Goal: Book appointment/travel/reservation

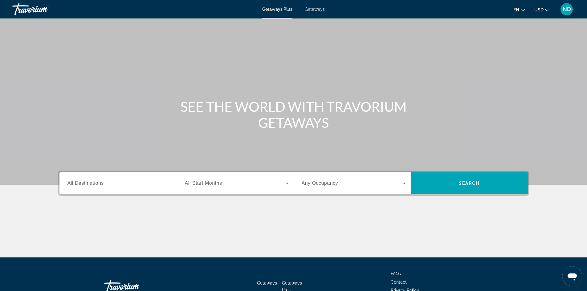
click at [314, 9] on span "Getaways" at bounding box center [315, 9] width 20 height 5
click at [140, 183] on input "Destination All Destinations" at bounding box center [119, 183] width 104 height 7
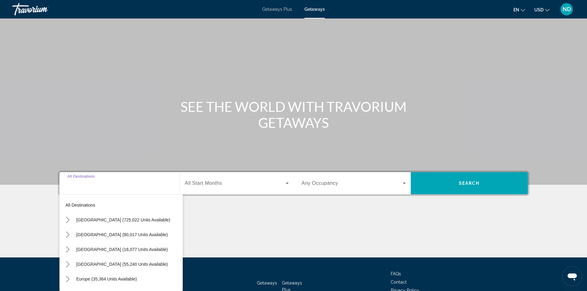
scroll to position [42, 0]
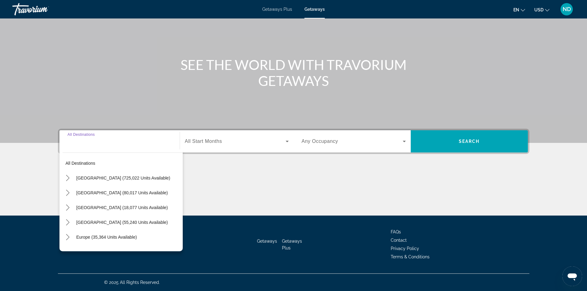
click at [305, 191] on div "Main content" at bounding box center [293, 192] width 471 height 46
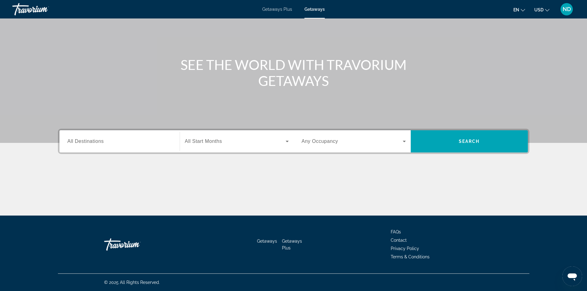
click at [125, 138] on input "Destination All Destinations" at bounding box center [119, 141] width 104 height 7
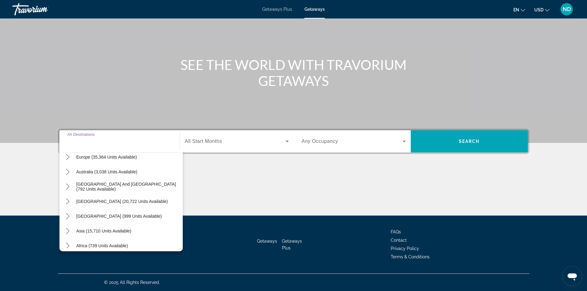
scroll to position [69, 0]
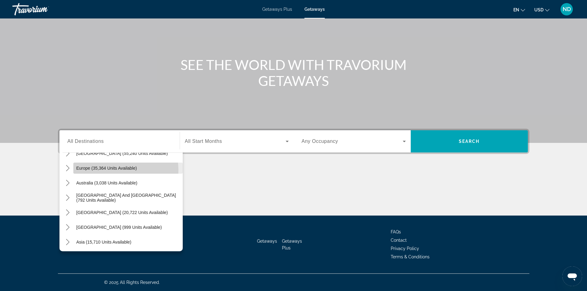
click at [110, 170] on span "Europe (35,364 units available)" at bounding box center [106, 168] width 61 height 5
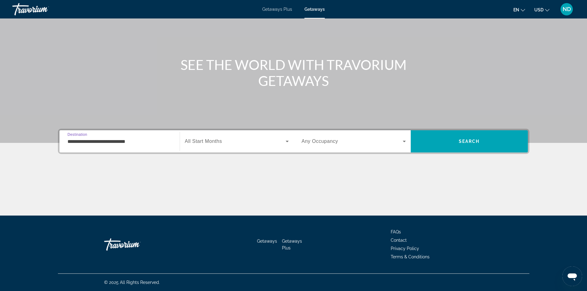
click at [107, 144] on input "**********" at bounding box center [119, 141] width 104 height 7
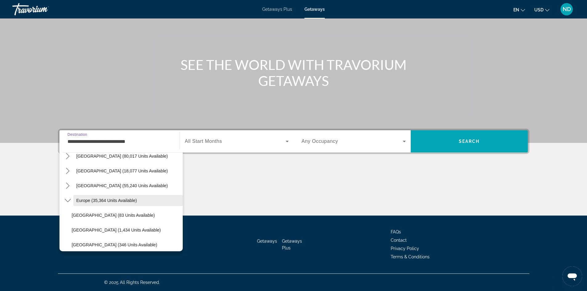
scroll to position [0, 0]
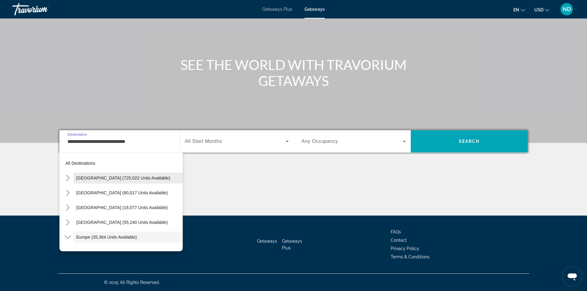
click at [115, 176] on span "[GEOGRAPHIC_DATA] (725,022 units available)" at bounding box center [123, 178] width 94 height 5
type input "**********"
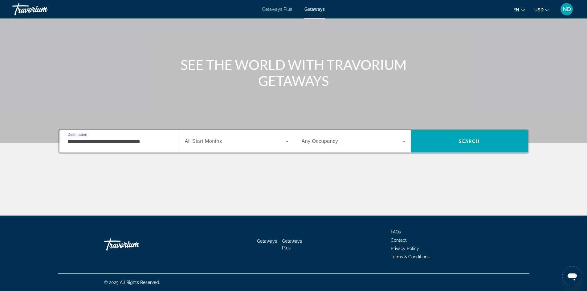
click at [228, 140] on span "Search widget" at bounding box center [235, 141] width 101 height 7
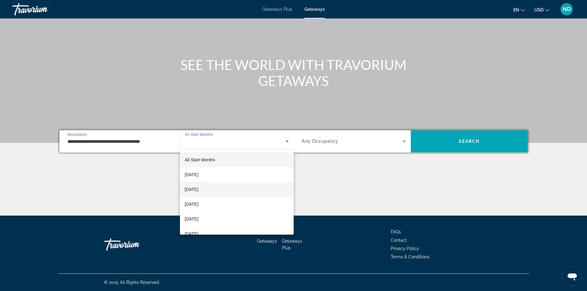
click at [198, 187] on span "[DATE]" at bounding box center [192, 189] width 14 height 7
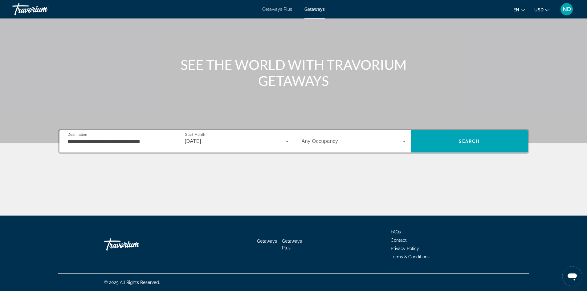
click at [331, 141] on span "Any Occupancy" at bounding box center [319, 141] width 37 height 5
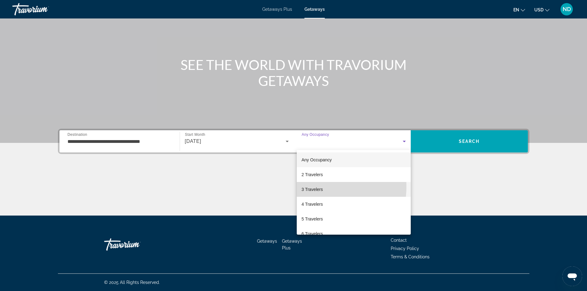
click at [318, 187] on span "3 Travelers" at bounding box center [311, 189] width 21 height 7
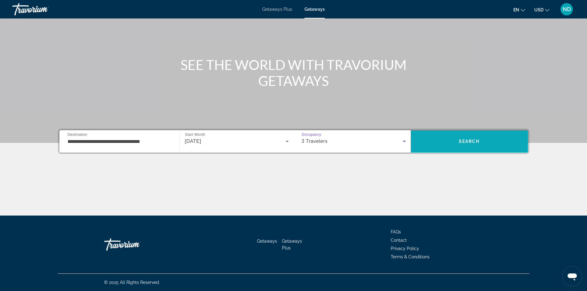
click at [471, 140] on span "Search" at bounding box center [469, 141] width 21 height 5
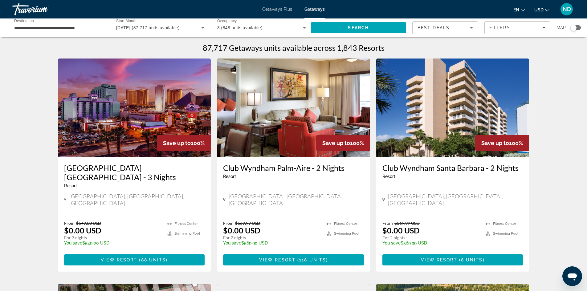
click at [473, 23] on div "Best Deals" at bounding box center [444, 28] width 65 height 12
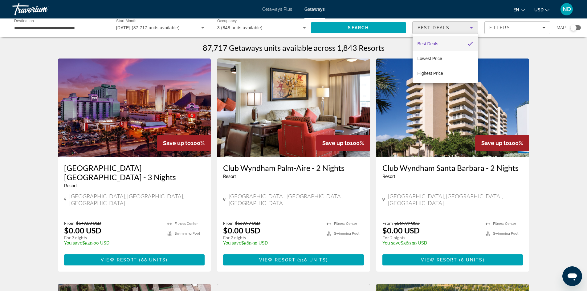
click at [473, 23] on div at bounding box center [293, 145] width 587 height 291
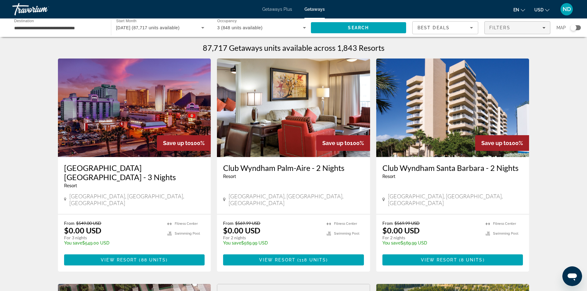
click at [502, 28] on span "Filters" at bounding box center [499, 27] width 21 height 5
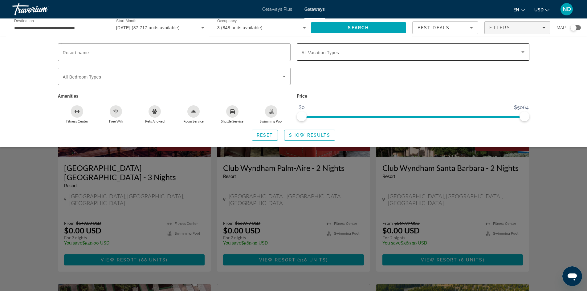
click at [455, 51] on span "Search widget" at bounding box center [411, 51] width 220 height 7
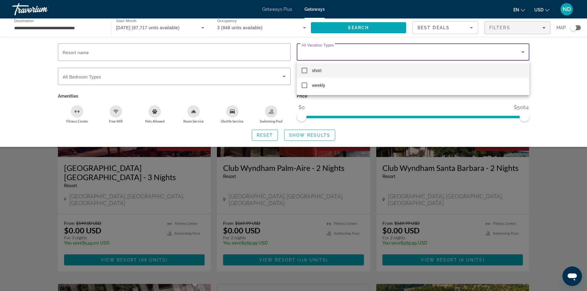
click at [455, 51] on div at bounding box center [293, 145] width 587 height 291
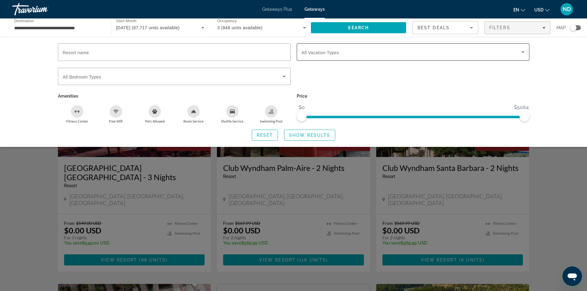
click at [455, 51] on span "Search widget" at bounding box center [411, 51] width 220 height 7
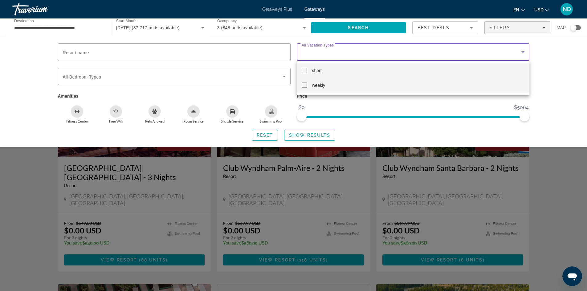
click at [303, 85] on mat-pseudo-checkbox at bounding box center [304, 86] width 6 height 6
click at [366, 50] on div at bounding box center [293, 145] width 587 height 291
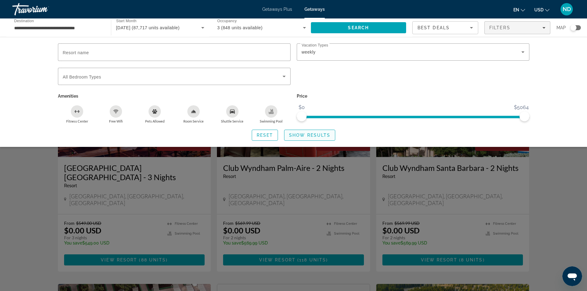
click at [297, 136] on span "Show Results" at bounding box center [309, 135] width 41 height 5
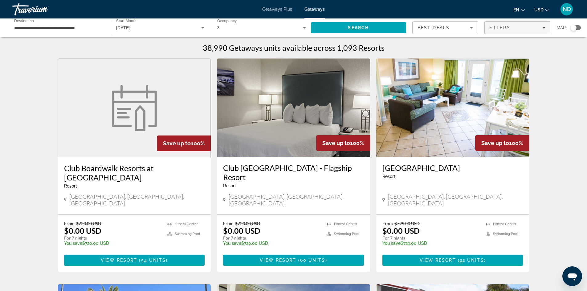
click at [504, 28] on span "Filters" at bounding box center [499, 27] width 21 height 5
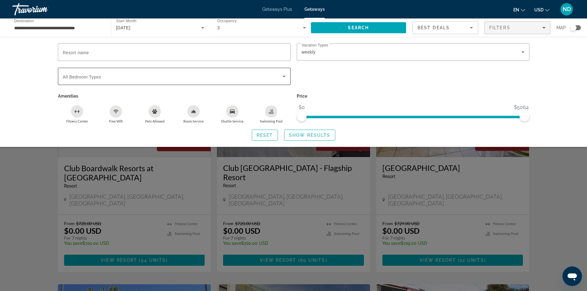
click at [270, 75] on span "Search widget" at bounding box center [173, 76] width 220 height 7
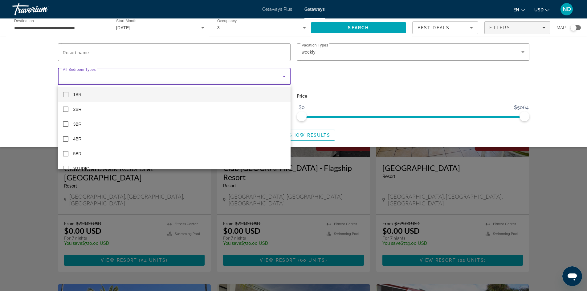
click at [270, 75] on div at bounding box center [293, 145] width 587 height 291
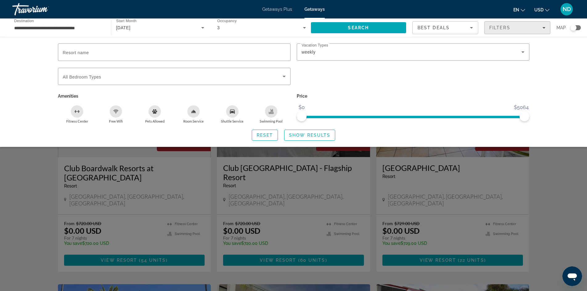
click at [528, 26] on div "Filters" at bounding box center [517, 27] width 56 height 5
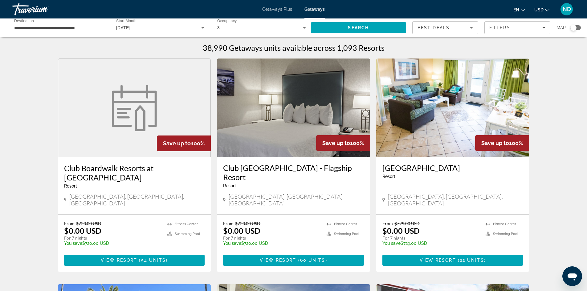
click at [574, 27] on div "Search widget" at bounding box center [573, 28] width 6 height 6
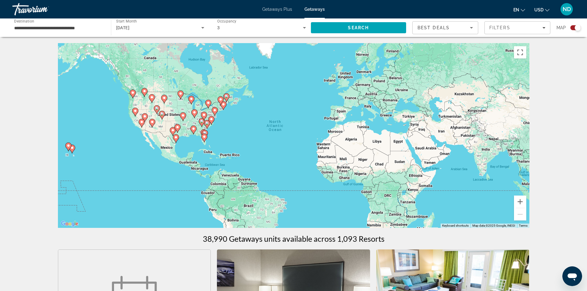
click at [208, 140] on div "To activate drag with keyboard, press Alt + Enter. Once in keyboard drag state,…" at bounding box center [293, 135] width 471 height 185
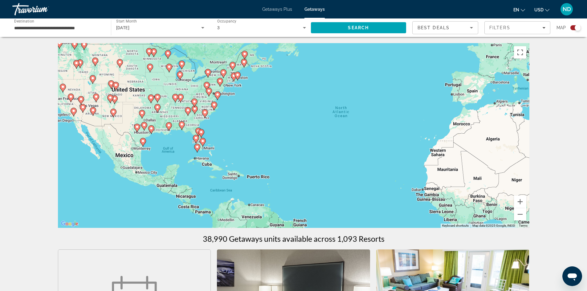
click at [206, 142] on div "To activate drag with keyboard, press Alt + Enter. Once in keyboard drag state,…" at bounding box center [293, 135] width 471 height 185
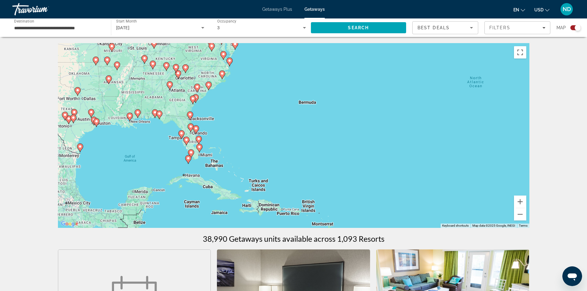
click at [196, 162] on div "To activate drag with keyboard, press Alt + Enter. Once in keyboard drag state,…" at bounding box center [293, 135] width 471 height 185
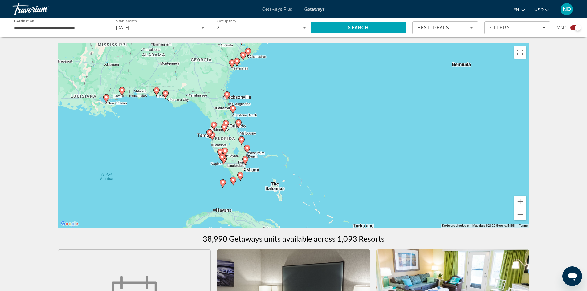
drag, startPoint x: 215, startPoint y: 113, endPoint x: 268, endPoint y: 144, distance: 61.3
click at [273, 143] on div "To activate drag with keyboard, press Alt + Enter. Once in keyboard drag state,…" at bounding box center [293, 135] width 471 height 185
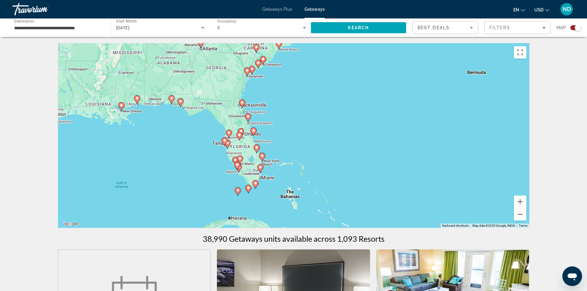
click at [221, 148] on div "To activate drag with keyboard, press Alt + Enter. Once in keyboard drag state,…" at bounding box center [293, 135] width 471 height 185
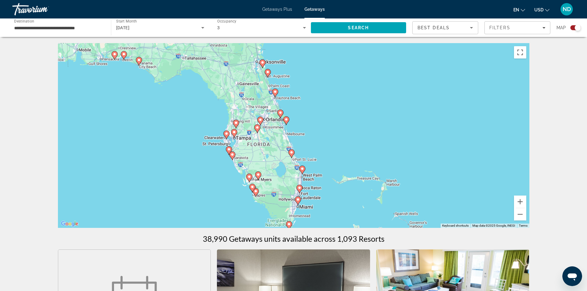
click at [140, 60] on image "Main content" at bounding box center [139, 60] width 4 height 4
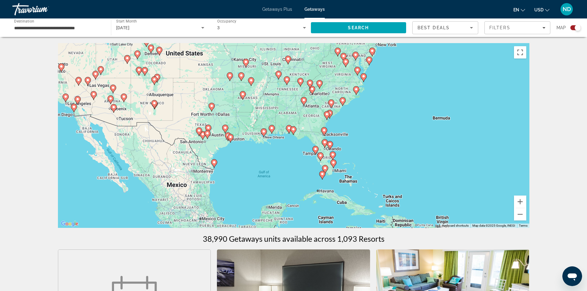
click at [293, 137] on div "To activate drag with keyboard, press Alt + Enter. Once in keyboard drag state,…" at bounding box center [293, 135] width 471 height 185
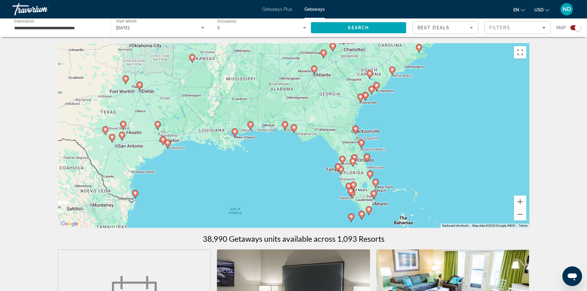
click at [293, 137] on div "To activate drag with keyboard, press Alt + Enter. Once in keyboard drag state,…" at bounding box center [293, 135] width 471 height 185
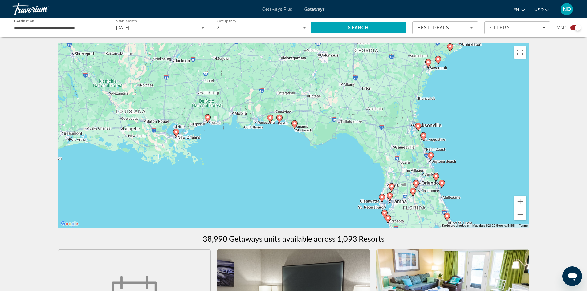
click at [293, 137] on div "To activate drag with keyboard, press Alt + Enter. Once in keyboard drag state,…" at bounding box center [293, 135] width 471 height 185
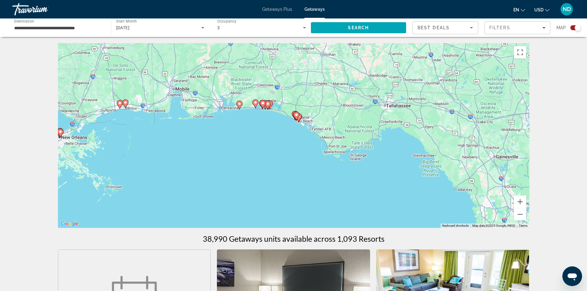
click at [296, 130] on div "To activate drag with keyboard, press Alt + Enter. Once in keyboard drag state,…" at bounding box center [293, 135] width 471 height 185
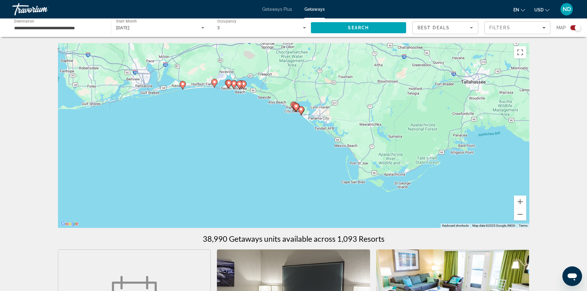
click at [297, 117] on div "To activate drag with keyboard, press Alt + Enter. Once in keyboard drag state,…" at bounding box center [293, 135] width 471 height 185
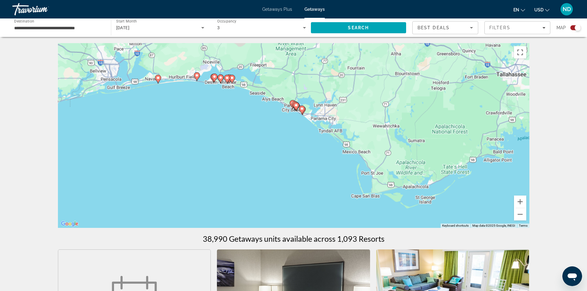
click at [297, 117] on div "To activate drag with keyboard, press Alt + Enter. Once in keyboard drag state,…" at bounding box center [293, 135] width 471 height 185
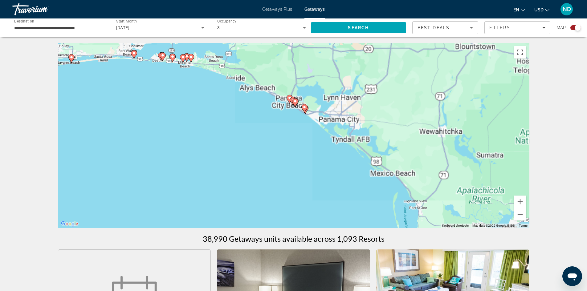
click at [297, 117] on div "To activate drag with keyboard, press Alt + Enter. Once in keyboard drag state,…" at bounding box center [293, 135] width 471 height 185
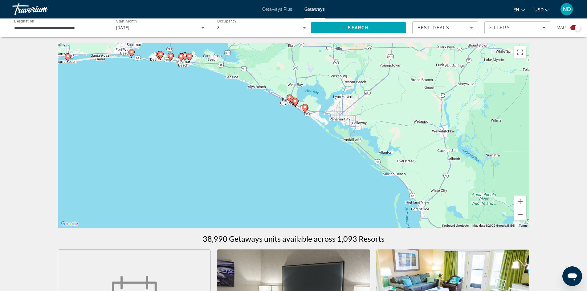
click at [297, 117] on div "To activate drag with keyboard, press Alt + Enter. Once in keyboard drag state,…" at bounding box center [293, 135] width 471 height 185
click at [294, 115] on div "To activate drag with keyboard, press Alt + Enter. Once in keyboard drag state,…" at bounding box center [293, 135] width 471 height 185
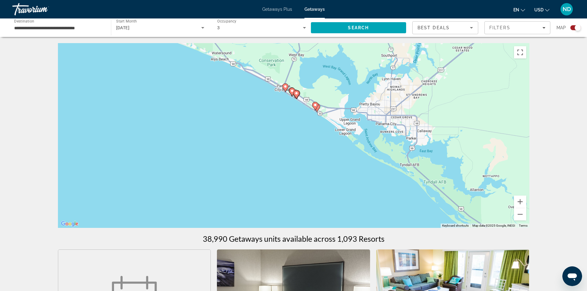
click at [316, 105] on image "Main content" at bounding box center [315, 105] width 4 height 4
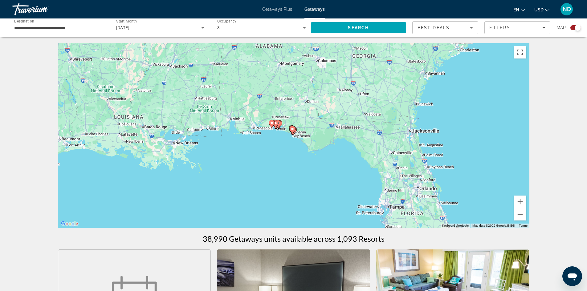
click at [293, 129] on image "Main content" at bounding box center [292, 129] width 4 height 4
type input "**********"
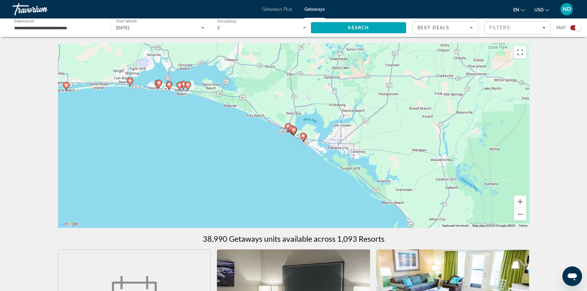
click at [301, 138] on icon "Main content" at bounding box center [303, 137] width 6 height 8
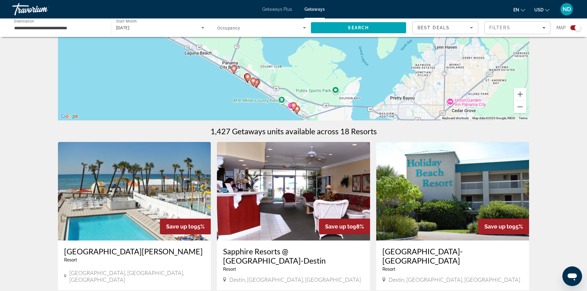
scroll to position [31, 0]
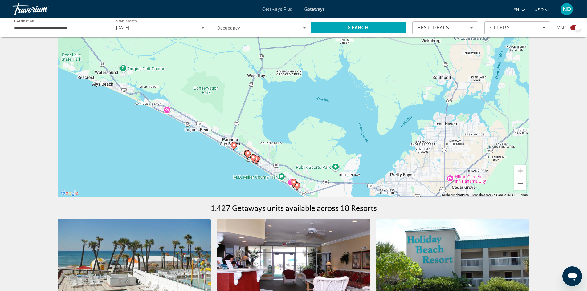
click at [297, 187] on image "Main content" at bounding box center [297, 186] width 4 height 4
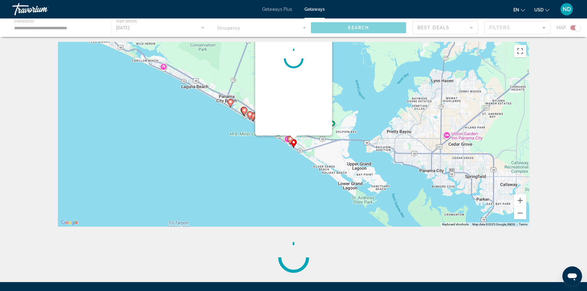
scroll to position [0, 0]
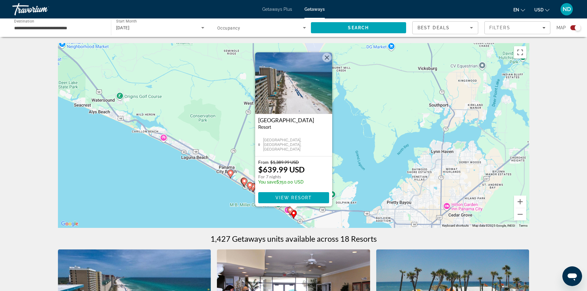
click at [290, 209] on div "Main content" at bounding box center [293, 208] width 8 height 4
click at [288, 210] on icon "Main content" at bounding box center [290, 211] width 6 height 8
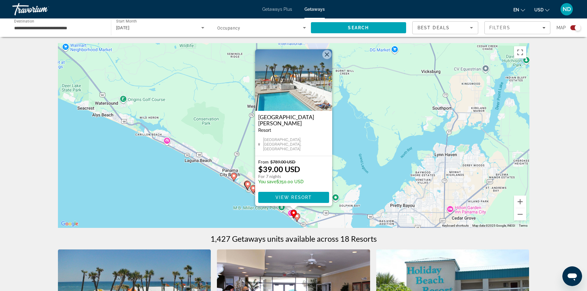
click at [325, 57] on button "Close" at bounding box center [326, 54] width 9 height 9
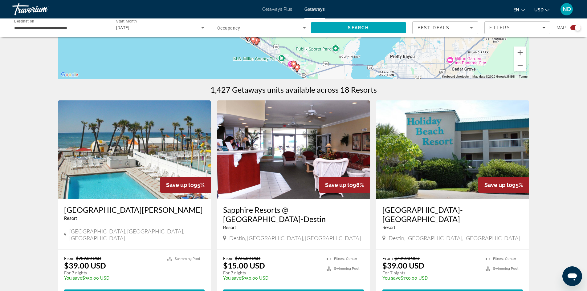
scroll to position [185, 0]
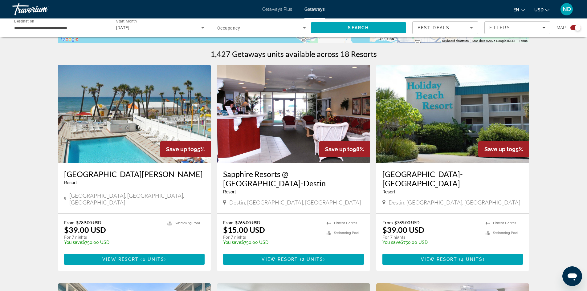
click at [277, 152] on img "Main content" at bounding box center [293, 114] width 153 height 99
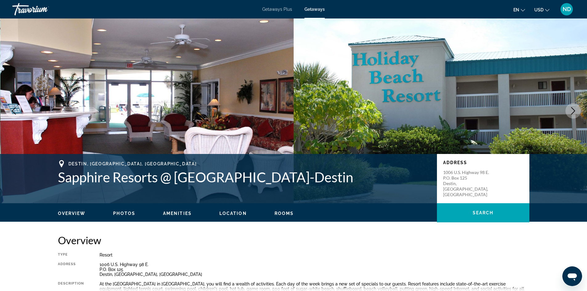
click at [174, 212] on span "Amenities" at bounding box center [177, 213] width 29 height 5
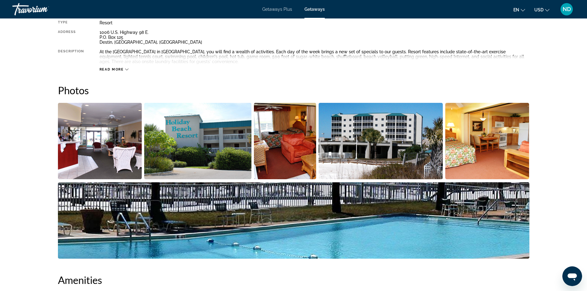
scroll to position [130, 0]
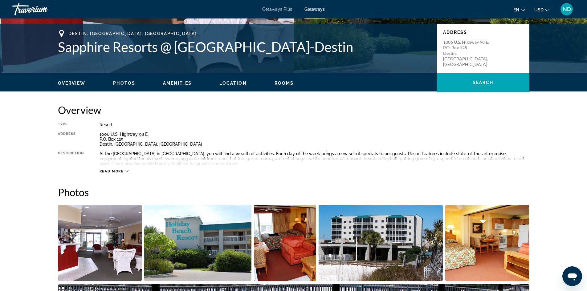
click at [127, 172] on icon "Main content" at bounding box center [126, 172] width 3 height 2
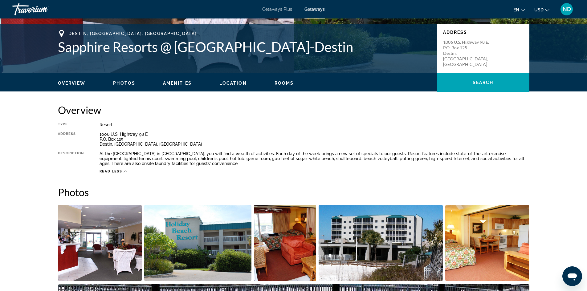
click at [117, 172] on span "Read less" at bounding box center [110, 171] width 23 height 4
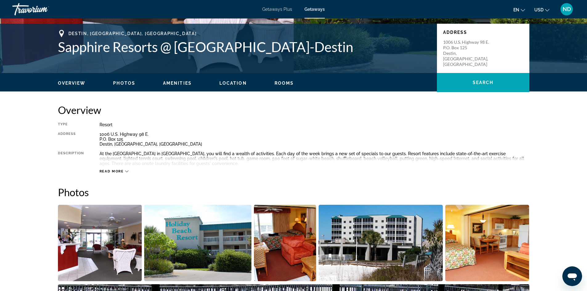
scroll to position [52, 0]
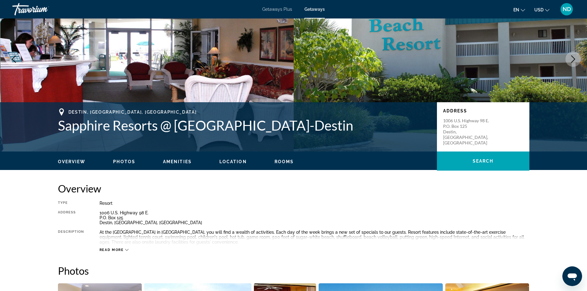
click at [127, 161] on span "Photos" at bounding box center [124, 161] width 22 height 5
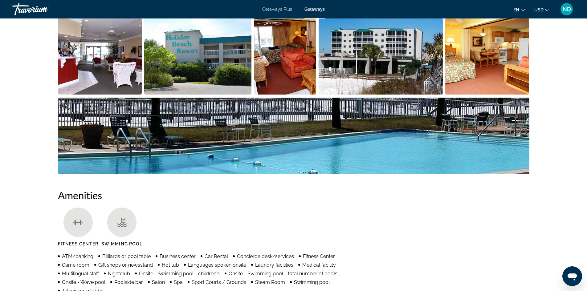
scroll to position [249, 0]
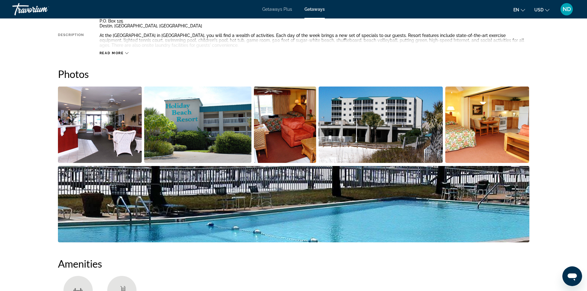
click at [399, 115] on img "Open full-screen image slider" at bounding box center [380, 125] width 124 height 76
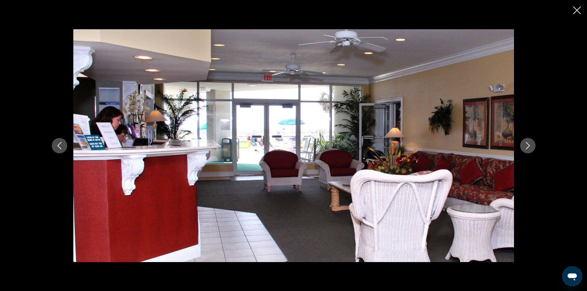
click at [59, 144] on icon "Previous image" at bounding box center [59, 145] width 7 height 7
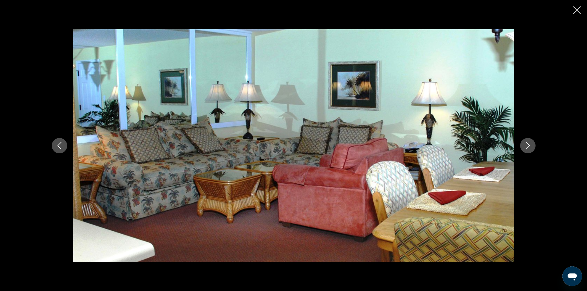
click at [60, 144] on icon "Previous image" at bounding box center [59, 145] width 7 height 7
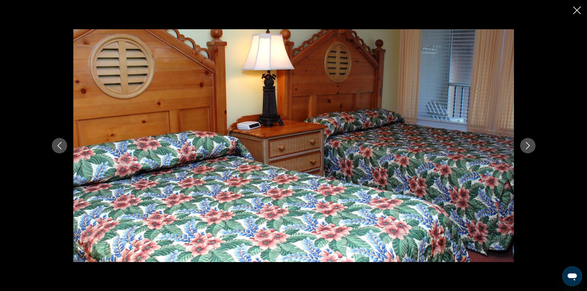
click at [60, 144] on icon "Previous image" at bounding box center [59, 145] width 7 height 7
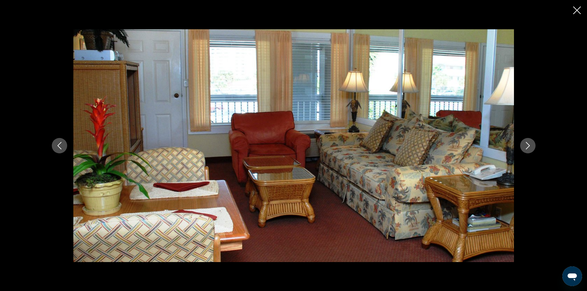
click at [60, 144] on icon "Previous image" at bounding box center [59, 145] width 7 height 7
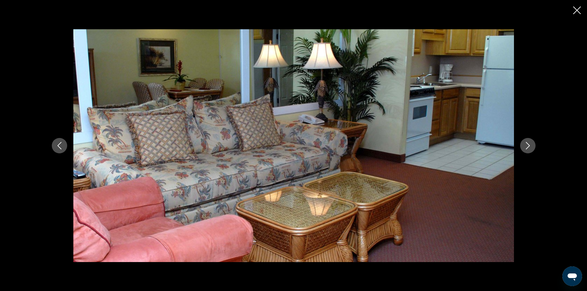
click at [60, 144] on icon "Previous image" at bounding box center [59, 145] width 7 height 7
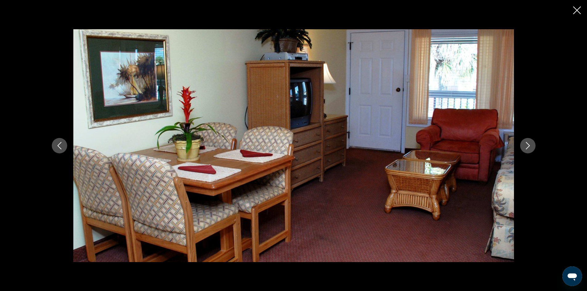
click at [60, 144] on icon "Previous image" at bounding box center [59, 145] width 7 height 7
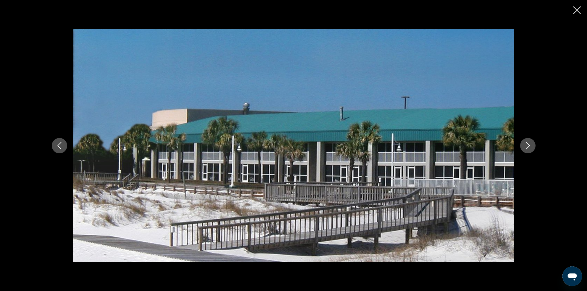
click at [60, 144] on icon "Previous image" at bounding box center [59, 145] width 7 height 7
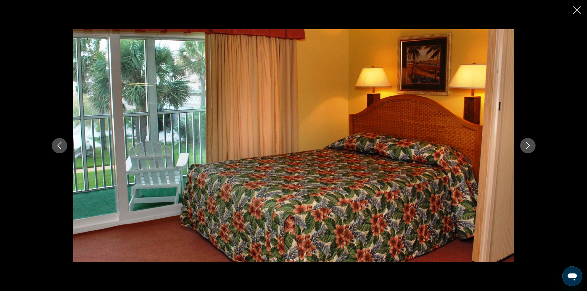
click at [60, 144] on icon "Previous image" at bounding box center [59, 145] width 7 height 7
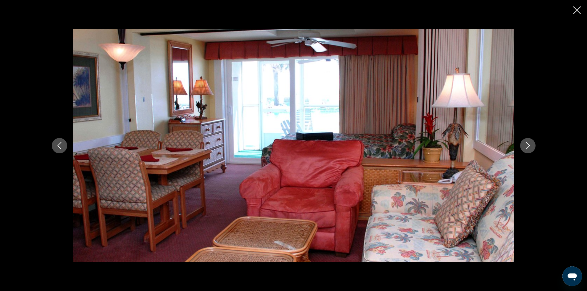
click at [60, 144] on icon "Previous image" at bounding box center [59, 145] width 7 height 7
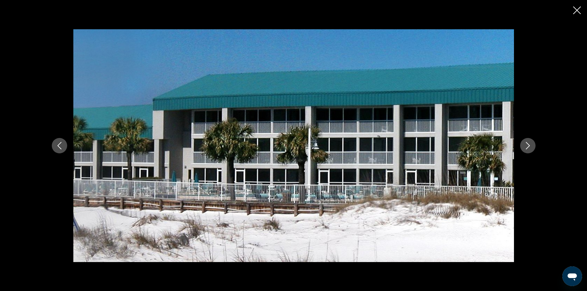
click at [60, 144] on icon "Previous image" at bounding box center [59, 145] width 7 height 7
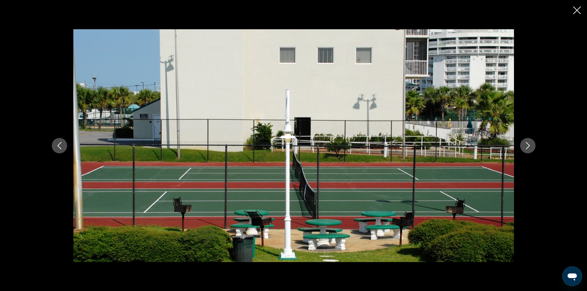
click at [60, 144] on icon "Previous image" at bounding box center [59, 145] width 7 height 7
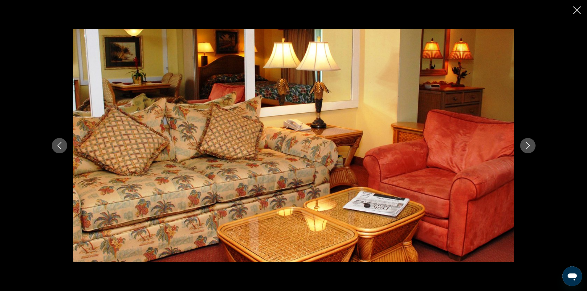
click at [60, 144] on icon "Previous image" at bounding box center [59, 145] width 7 height 7
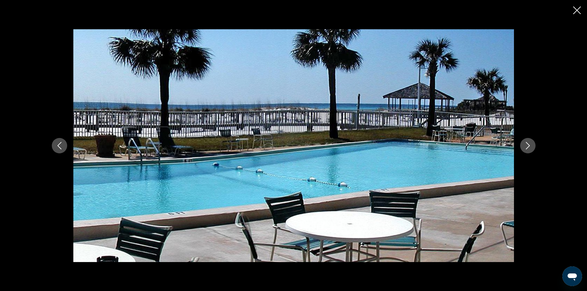
click at [577, 10] on icon "Close slideshow" at bounding box center [577, 10] width 8 height 8
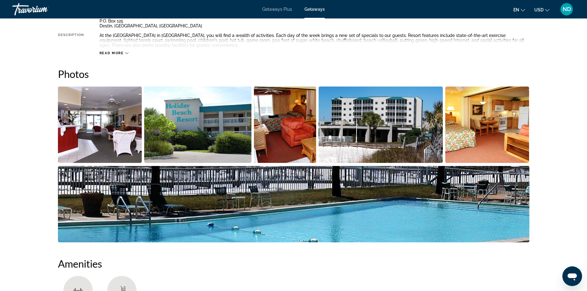
click at [114, 53] on span "Read more" at bounding box center [111, 53] width 24 height 4
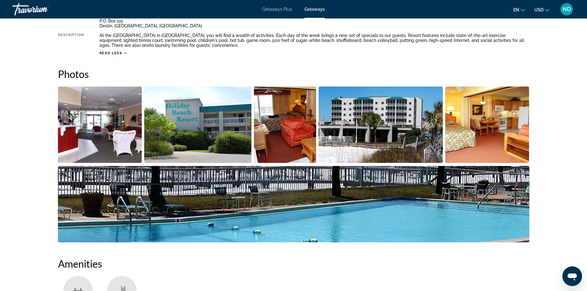
scroll to position [64, 0]
